Goal: Use online tool/utility: Utilize a website feature to perform a specific function

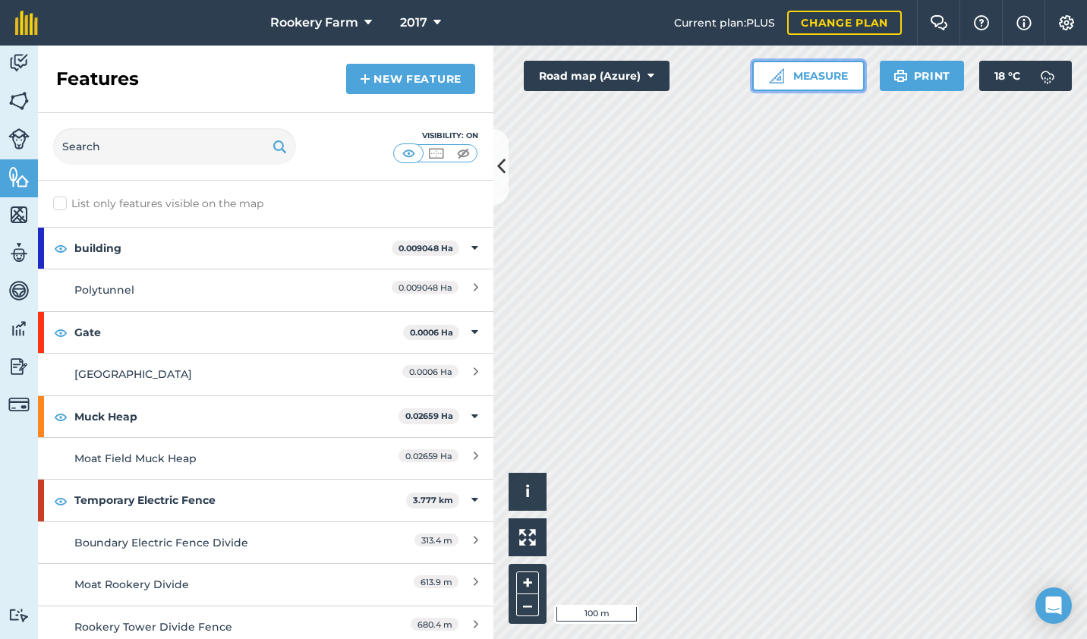
click at [792, 78] on button "Measure" at bounding box center [808, 76] width 112 height 30
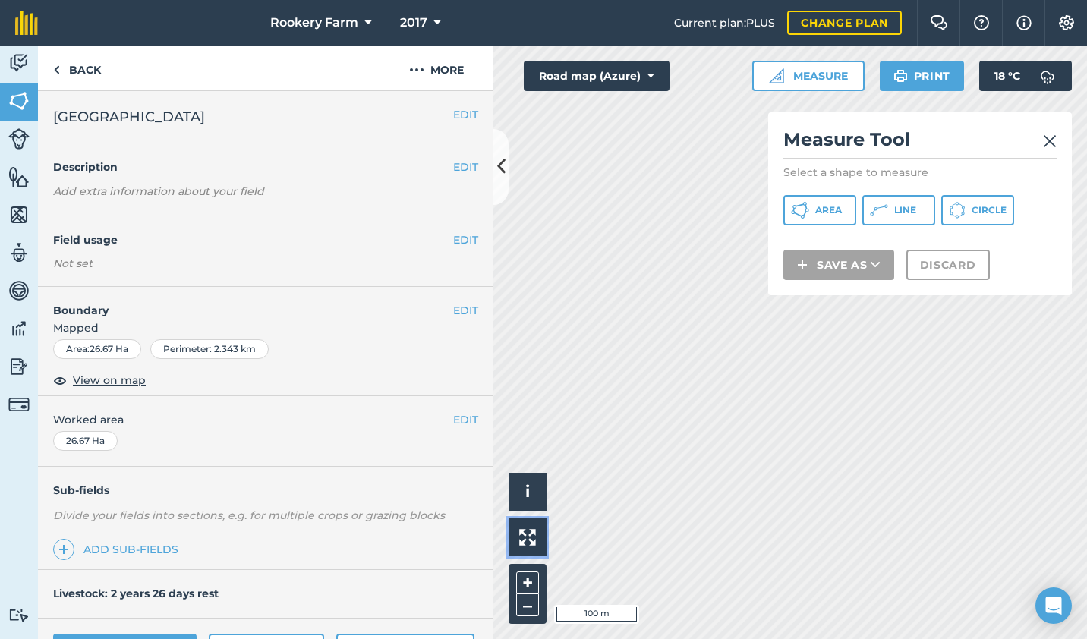
click at [535, 534] on img at bounding box center [527, 537] width 17 height 17
click at [494, 181] on button at bounding box center [501, 167] width 15 height 76
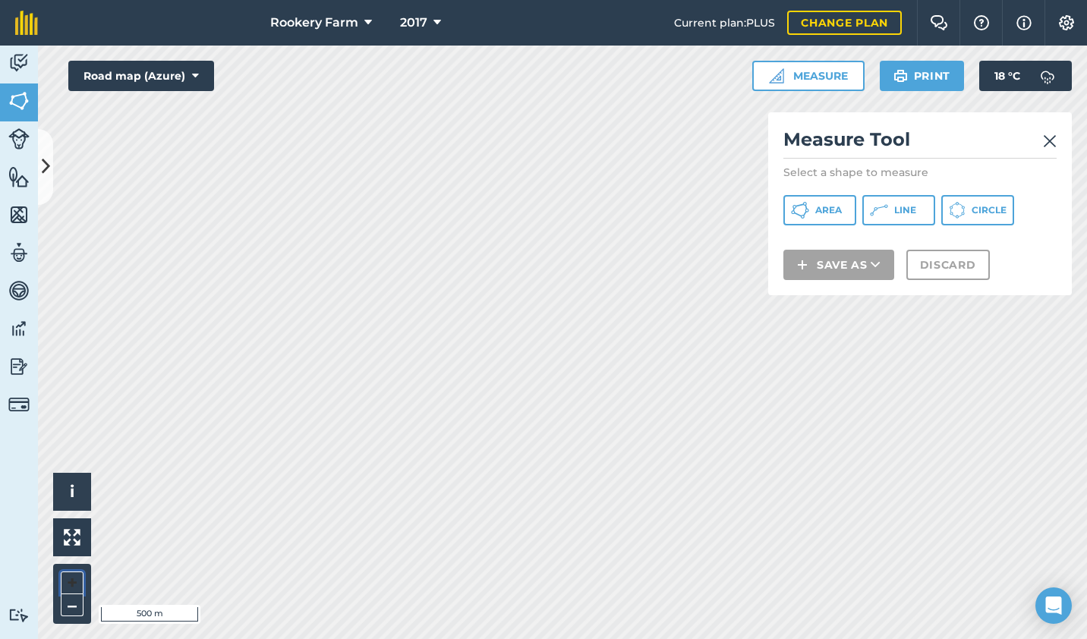
click at [74, 582] on button "+" at bounding box center [72, 583] width 23 height 23
click at [899, 211] on span "Line" at bounding box center [905, 210] width 22 height 12
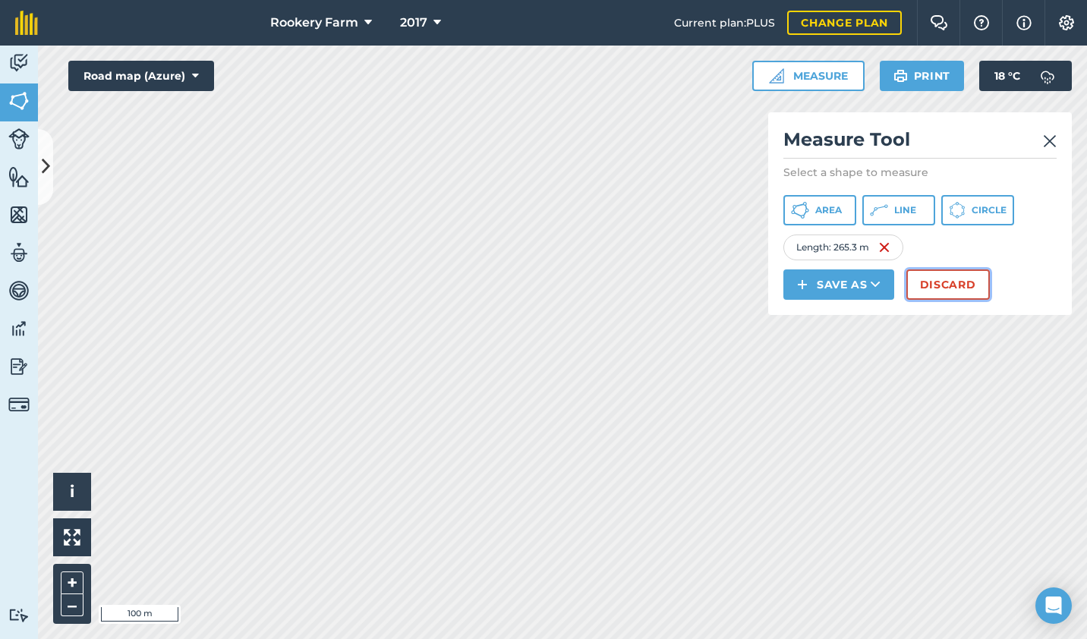
click at [938, 284] on button "Discard" at bounding box center [949, 285] width 84 height 30
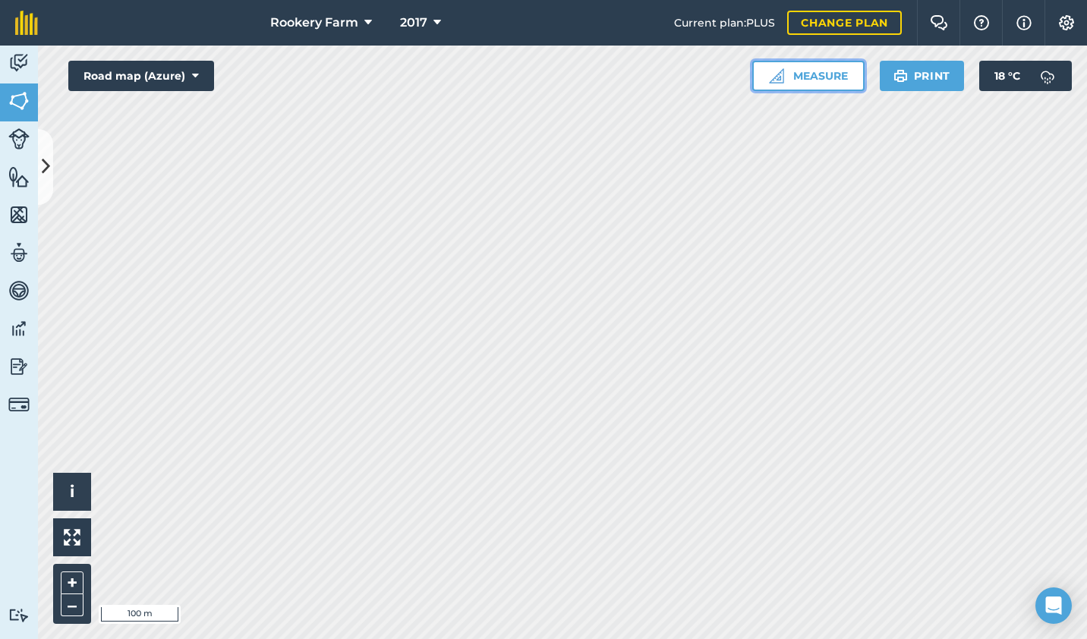
click at [835, 77] on button "Measure" at bounding box center [808, 76] width 112 height 30
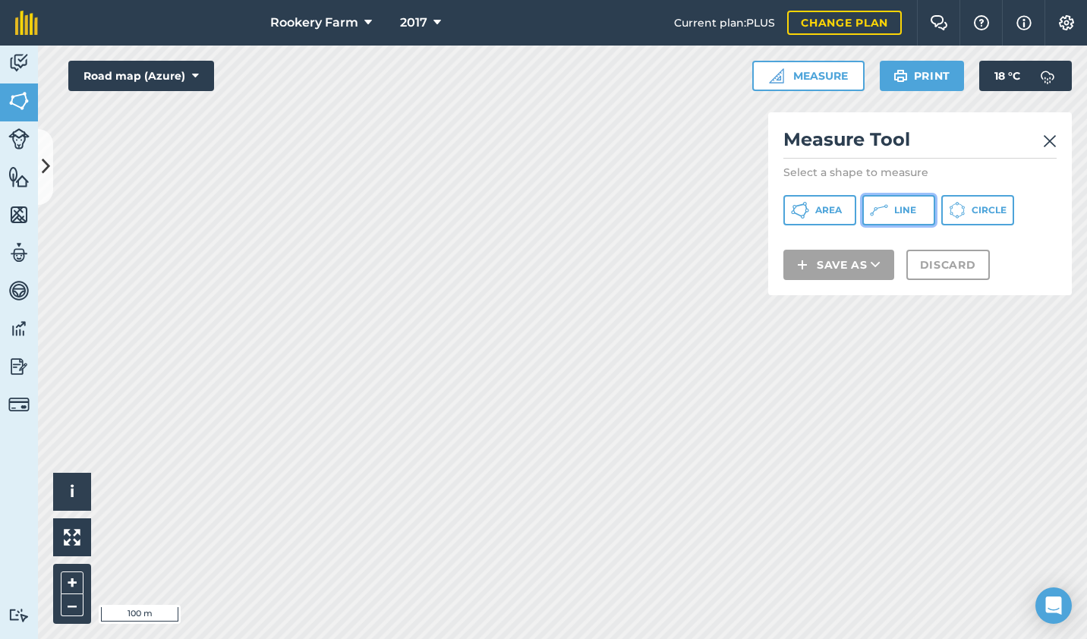
click at [903, 213] on span "Line" at bounding box center [905, 210] width 22 height 12
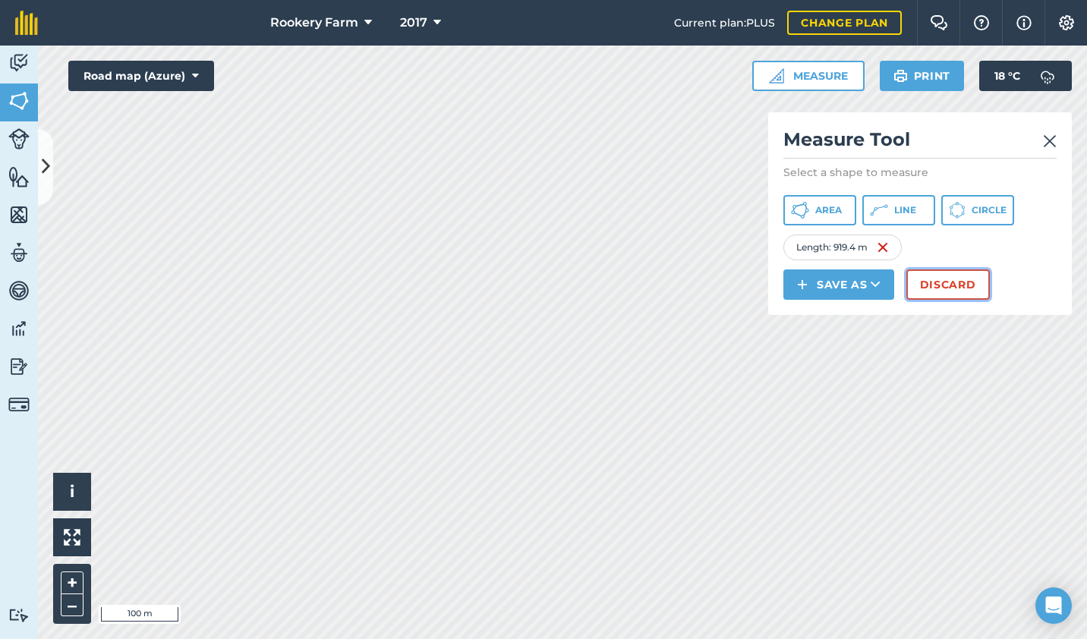
click at [951, 292] on button "Discard" at bounding box center [949, 285] width 84 height 30
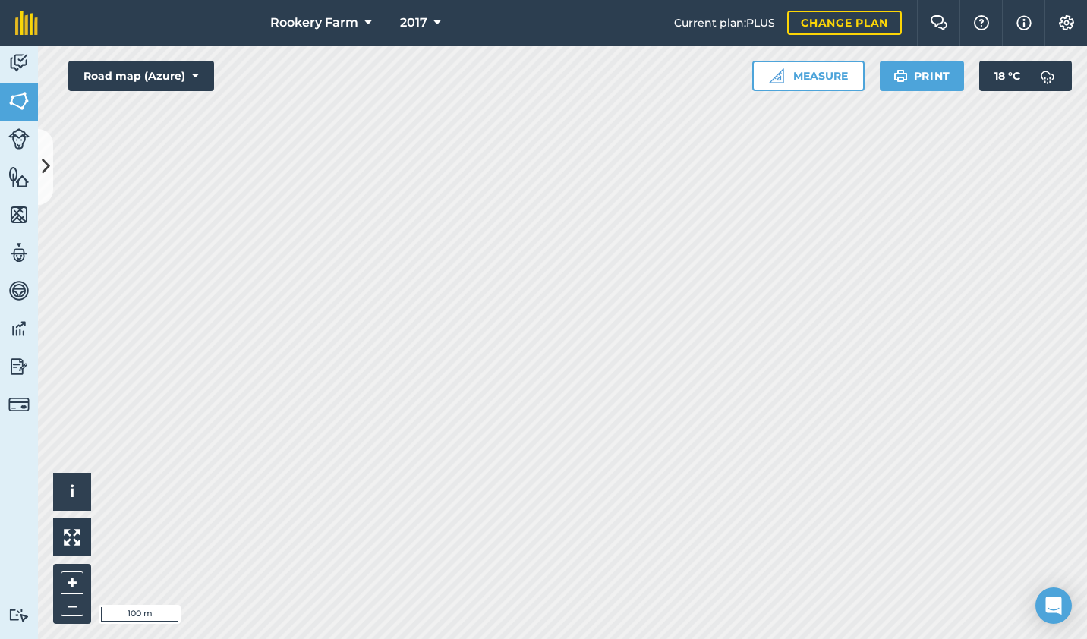
click at [810, 77] on button "Measure" at bounding box center [808, 76] width 112 height 30
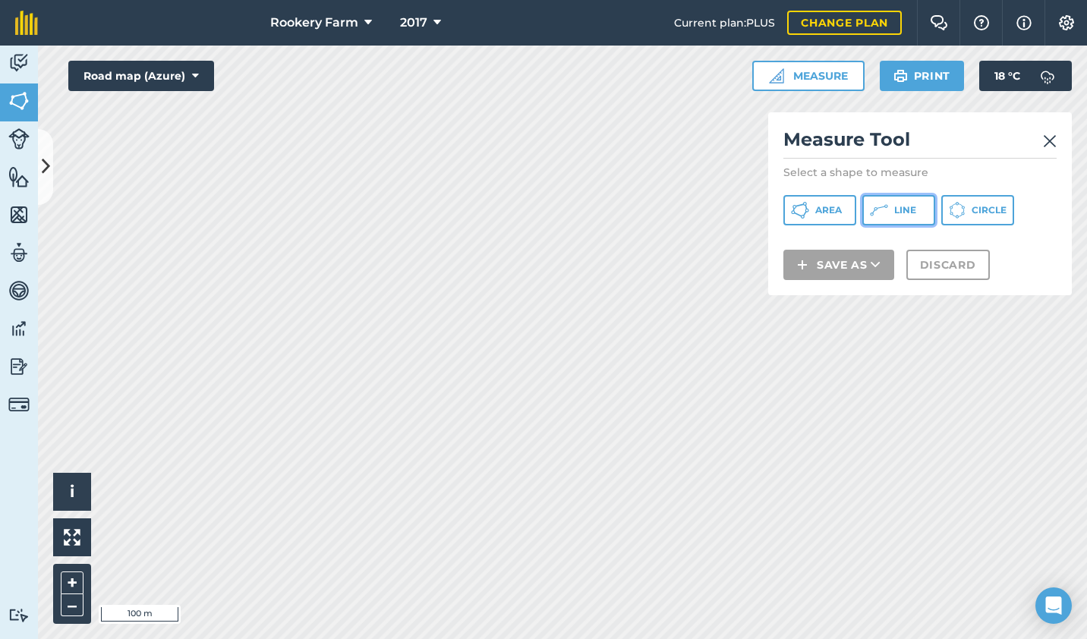
click at [891, 213] on button "Line" at bounding box center [899, 210] width 73 height 30
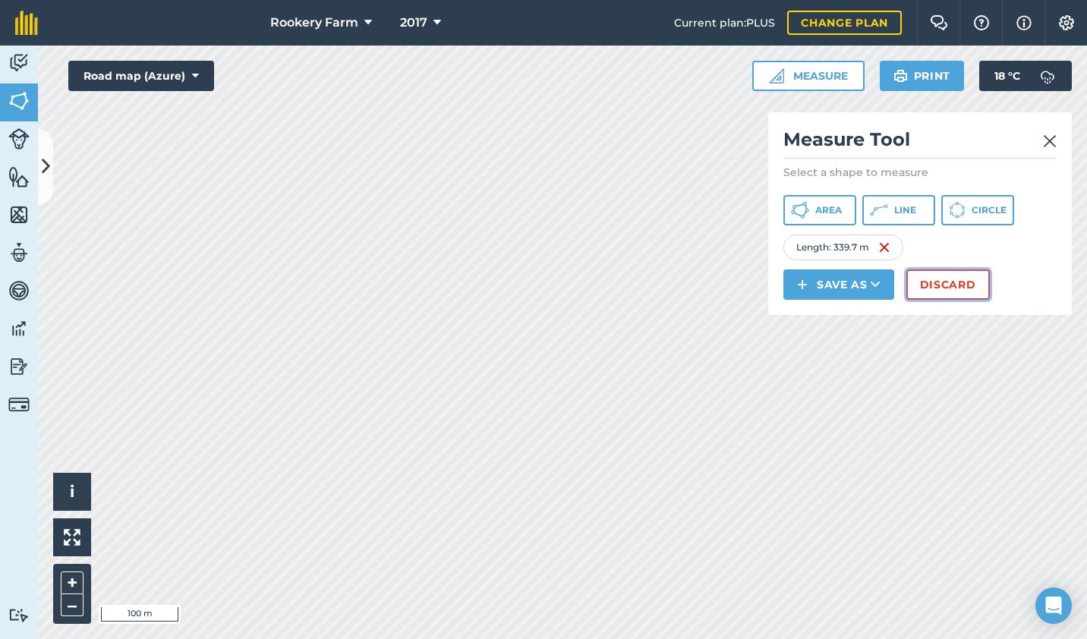
click at [933, 287] on button "Discard" at bounding box center [949, 285] width 84 height 30
